Goal: Task Accomplishment & Management: Manage account settings

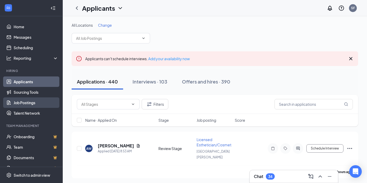
click at [31, 105] on link "Job Postings" at bounding box center [36, 102] width 45 height 10
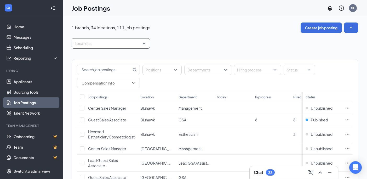
click at [109, 45] on div at bounding box center [108, 43] width 71 height 8
type input "west"
click at [96, 57] on span "[GEOGRAPHIC_DATA]" at bounding box center [102, 57] width 38 height 5
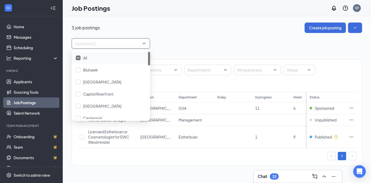
click at [229, 51] on div "Positions Departments Hiring process Status Job postings Location Department To…" at bounding box center [217, 110] width 290 height 122
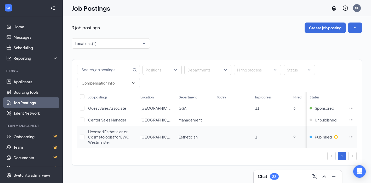
click at [351, 138] on icon "Ellipses" at bounding box center [351, 136] width 5 height 5
click at [245, 30] on div "3 job postings Create job posting" at bounding box center [217, 27] width 290 height 10
click at [146, 44] on div "Locations (1)" at bounding box center [111, 43] width 78 height 10
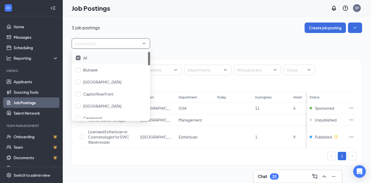
click at [76, 59] on div at bounding box center [78, 57] width 5 height 5
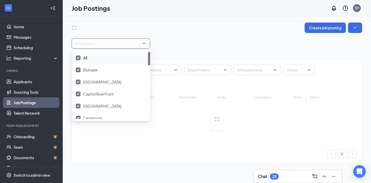
click at [80, 59] on div at bounding box center [78, 57] width 5 height 5
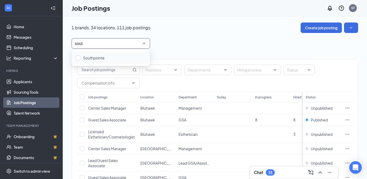
type input "south"
click at [83, 64] on body "Home Messages Scheduling Reporting Hiring Applicants Sourcing Tools Job Posting…" at bounding box center [183, 89] width 367 height 179
click at [84, 46] on div at bounding box center [108, 43] width 71 height 8
type input "sou"
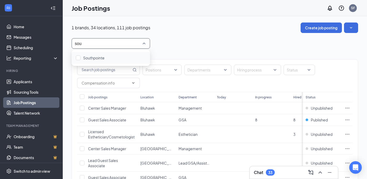
click at [86, 54] on div "Southpointe" at bounding box center [111, 58] width 78 height 12
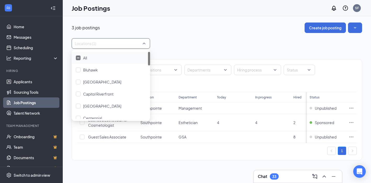
click at [107, 42] on div at bounding box center [108, 43] width 71 height 8
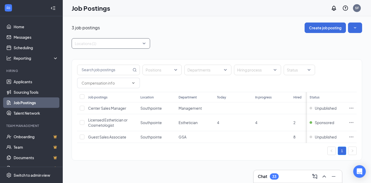
click at [147, 44] on div "Locations (1)" at bounding box center [111, 43] width 78 height 10
type input "castl"
click at [122, 54] on div "[GEOGRAPHIC_DATA]" at bounding box center [111, 58] width 78 height 12
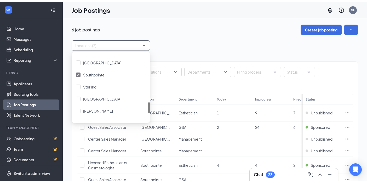
scroll to position [303, 0]
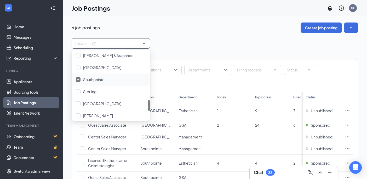
click at [78, 80] on img at bounding box center [78, 79] width 3 height 2
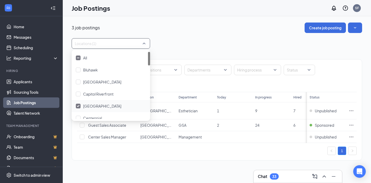
click at [78, 107] on div at bounding box center [78, 105] width 5 height 5
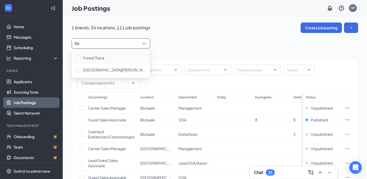
type input "fort"
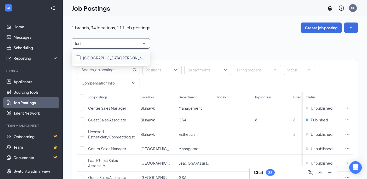
click at [88, 59] on span "[GEOGRAPHIC_DATA][PERSON_NAME]" at bounding box center [117, 57] width 68 height 5
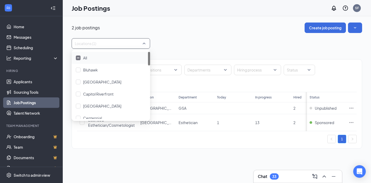
click at [78, 55] on div at bounding box center [78, 57] width 5 height 5
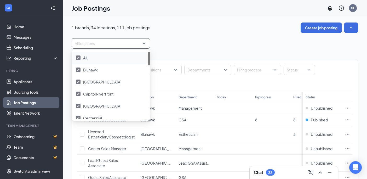
click at [79, 43] on div at bounding box center [108, 43] width 71 height 8
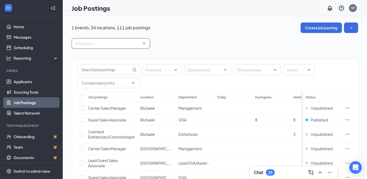
click at [79, 43] on div at bounding box center [108, 43] width 71 height 8
type input "w"
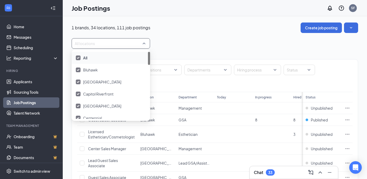
click at [77, 57] on img at bounding box center [78, 58] width 3 height 2
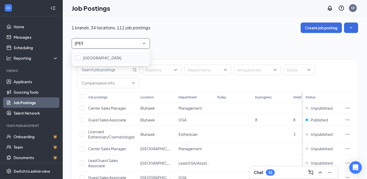
type input "west"
click at [87, 54] on div "[GEOGRAPHIC_DATA]" at bounding box center [111, 58] width 78 height 12
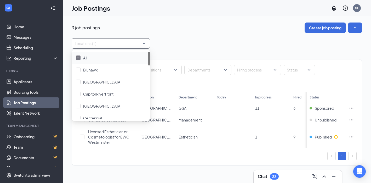
click at [209, 38] on div "Locations (1)" at bounding box center [217, 43] width 290 height 10
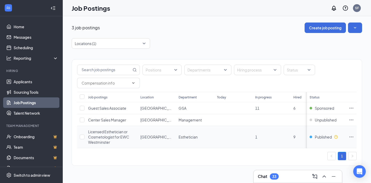
click at [352, 138] on icon "Ellipses" at bounding box center [351, 136] width 5 height 5
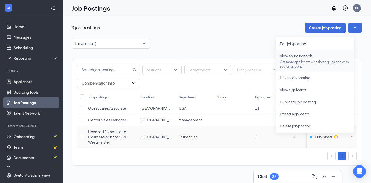
click at [307, 61] on p "Get more applicants with these quick and easy sourcing tools." at bounding box center [315, 64] width 70 height 9
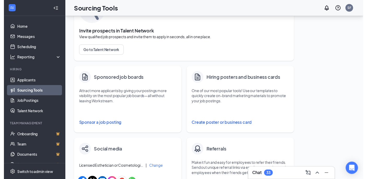
scroll to position [43, 0]
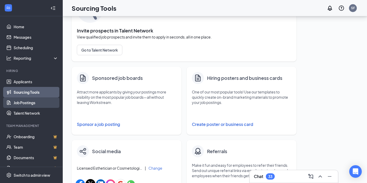
click at [40, 101] on link "Job Postings" at bounding box center [36, 102] width 45 height 10
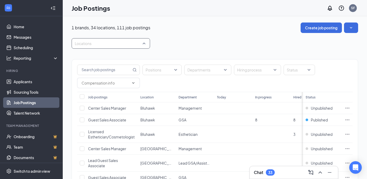
click at [120, 45] on div at bounding box center [108, 43] width 71 height 8
type input "west"
click at [125, 54] on div "[GEOGRAPHIC_DATA]" at bounding box center [111, 58] width 78 height 12
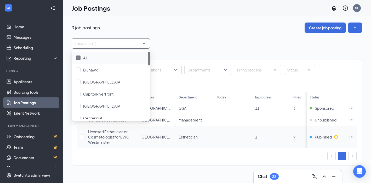
click at [350, 138] on icon "Ellipses" at bounding box center [351, 136] width 5 height 5
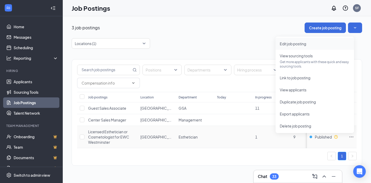
click at [304, 44] on span "Edit job posting" at bounding box center [293, 43] width 26 height 5
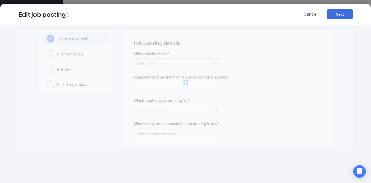
type input "Licensed Esthetician or Cosmetologist for EWC Westminster"
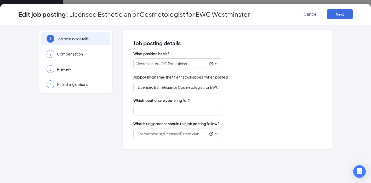
type input "[GEOGRAPHIC_DATA]"
click at [339, 16] on button "Next" at bounding box center [340, 14] width 26 height 10
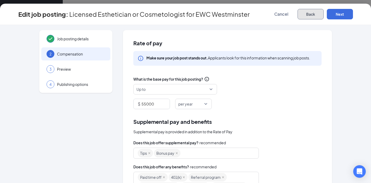
click at [316, 12] on button "Back" at bounding box center [310, 14] width 26 height 10
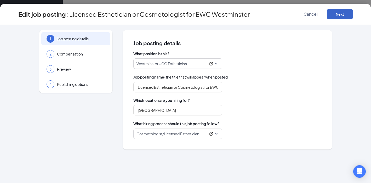
click at [332, 18] on button "Next" at bounding box center [340, 14] width 26 height 10
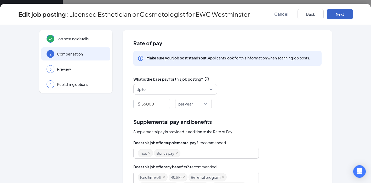
click at [337, 15] on button "Next" at bounding box center [340, 14] width 26 height 10
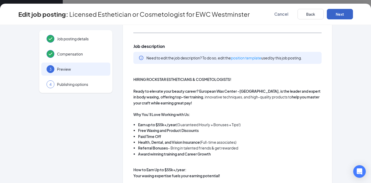
click at [334, 18] on button "Next" at bounding box center [340, 14] width 26 height 10
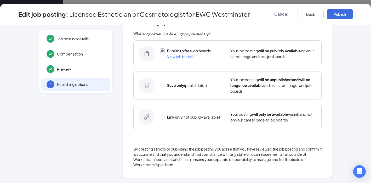
scroll to position [21, 0]
click at [334, 18] on button "Publish" at bounding box center [340, 14] width 26 height 10
